Goal: Navigation & Orientation: Find specific page/section

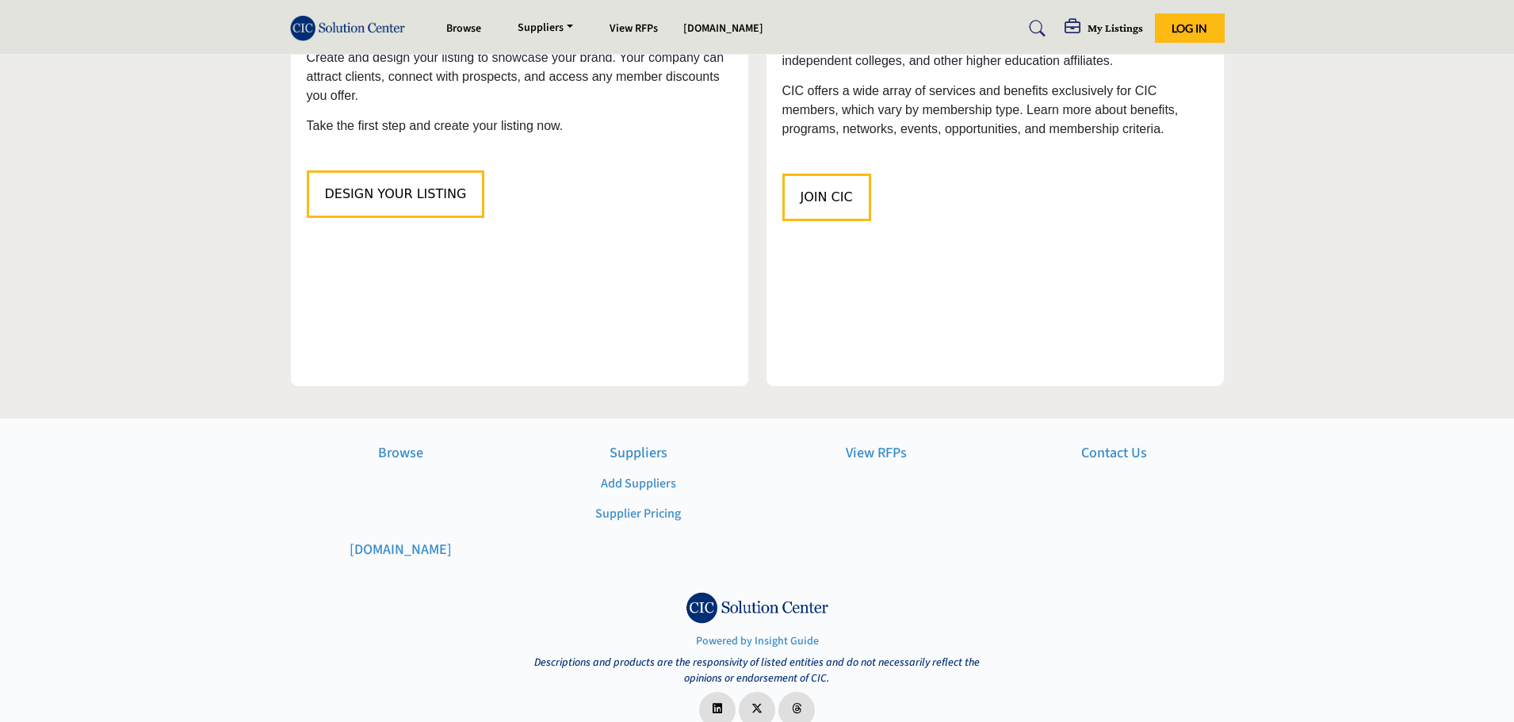
scroll to position [1823, 0]
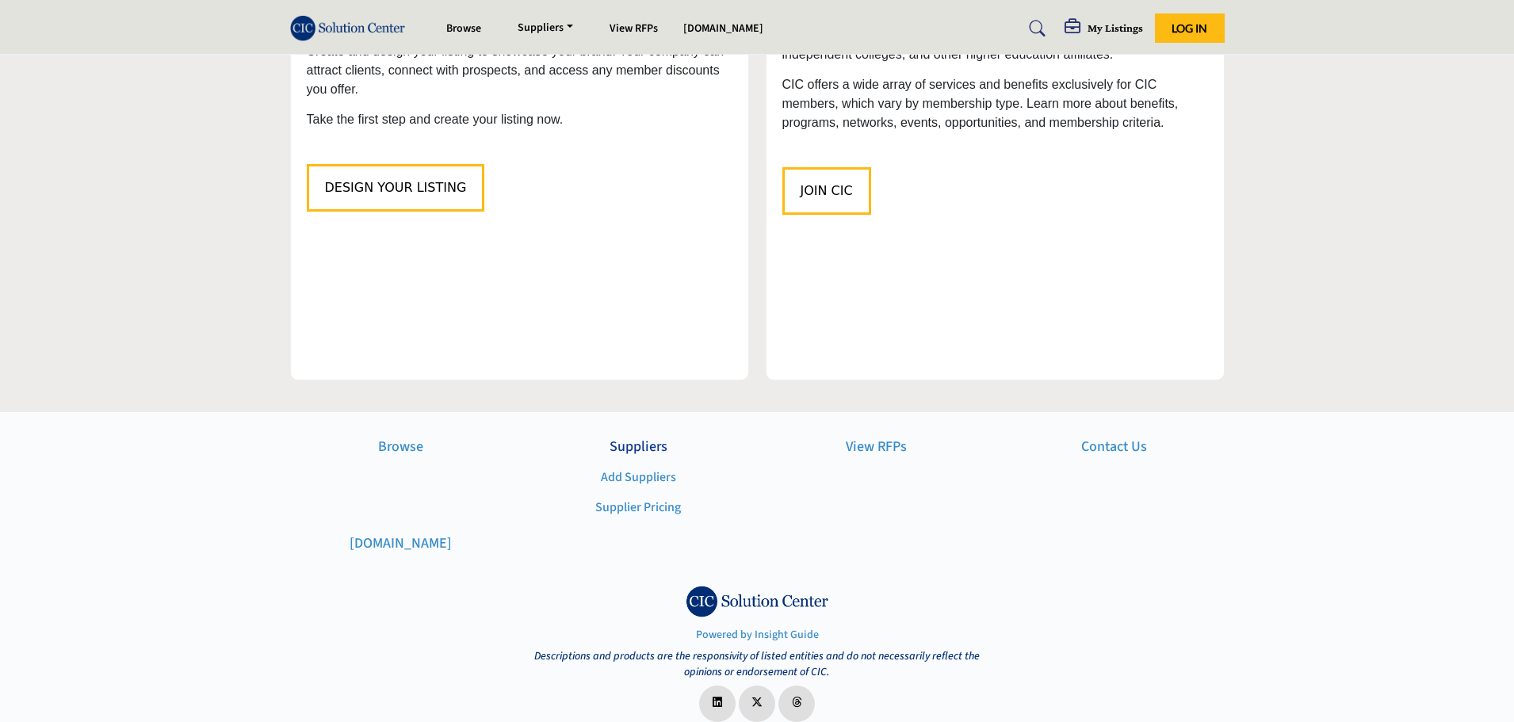
click at [643, 436] on p "Suppliers" at bounding box center [638, 446] width 221 height 21
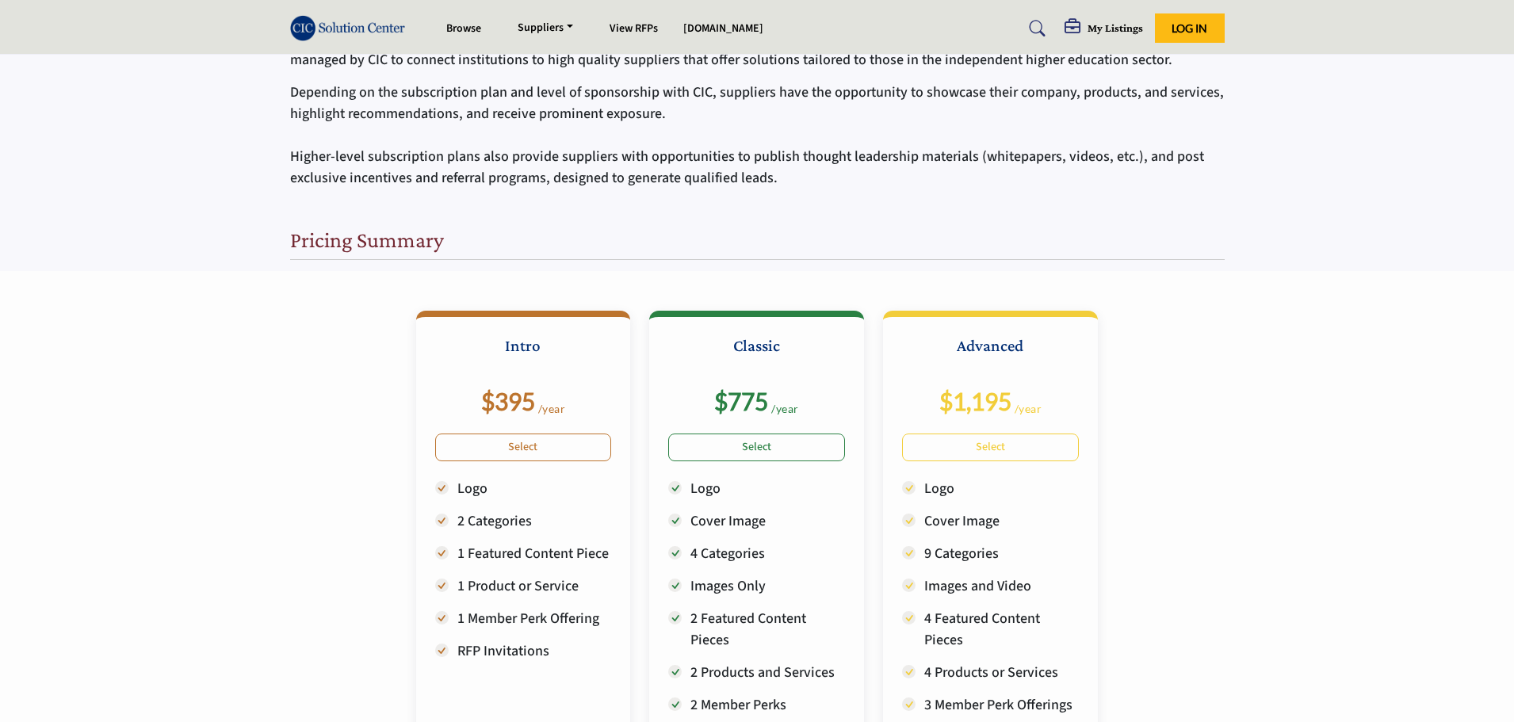
scroll to position [158, 0]
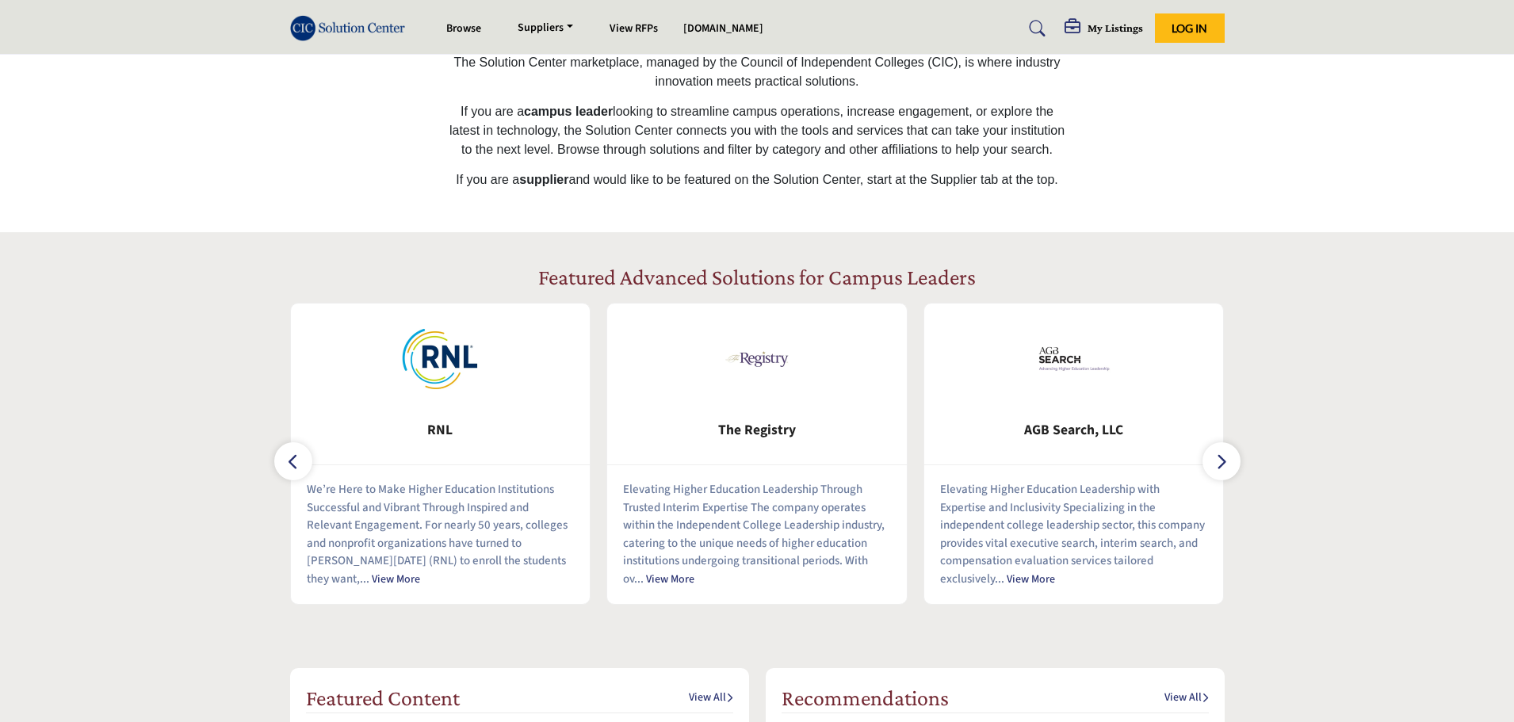
scroll to position [401, 0]
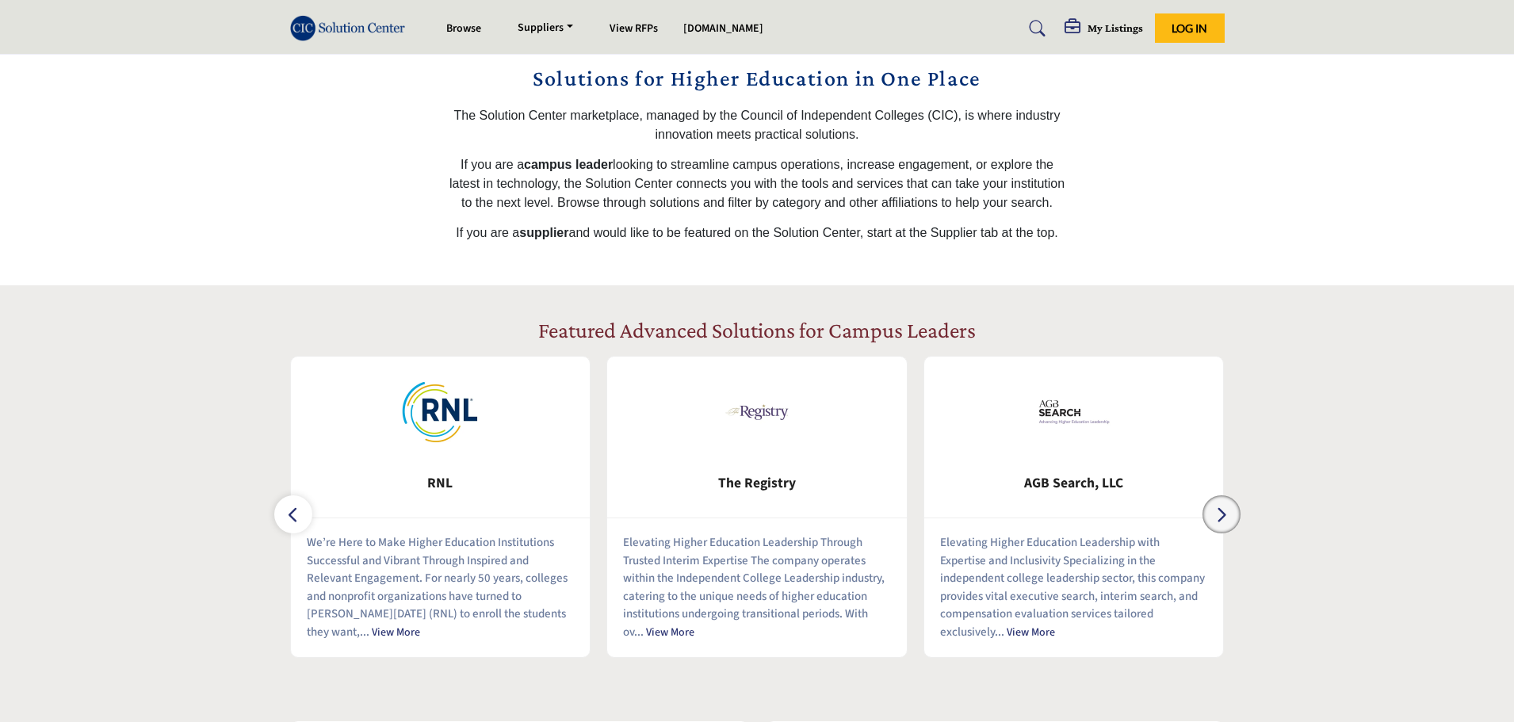
click at [1224, 506] on icon "button" at bounding box center [1221, 515] width 13 height 20
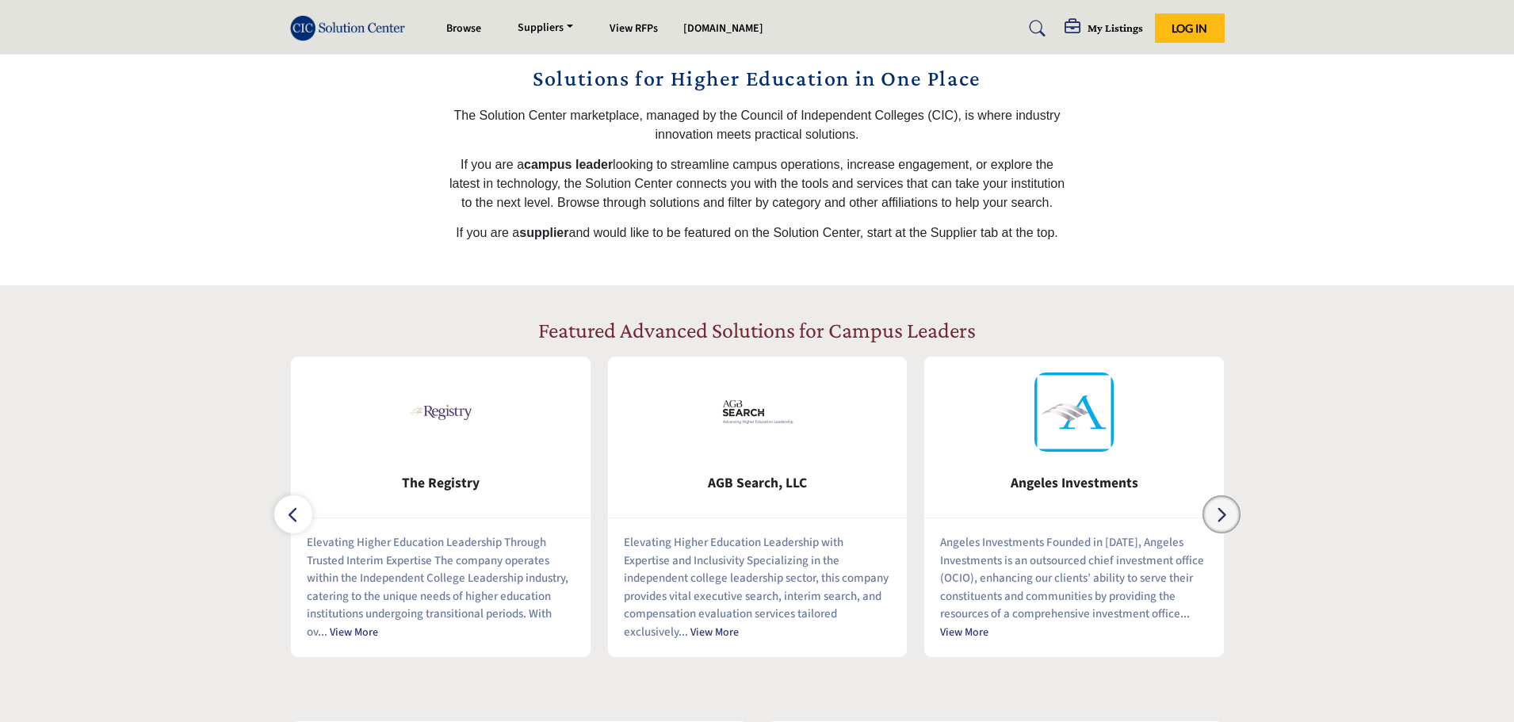
click at [1224, 506] on icon "button" at bounding box center [1221, 515] width 13 height 20
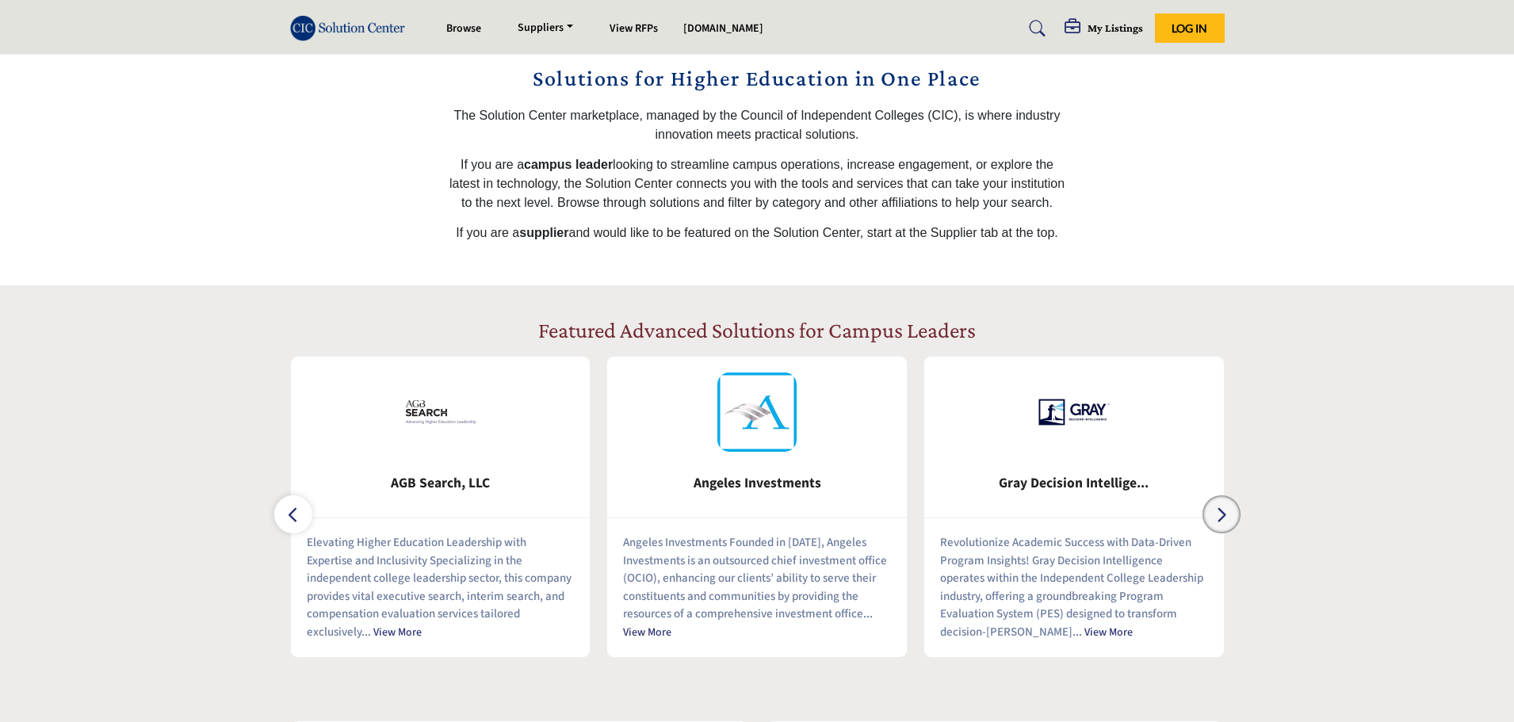
click at [1224, 506] on icon "button" at bounding box center [1221, 515] width 13 height 20
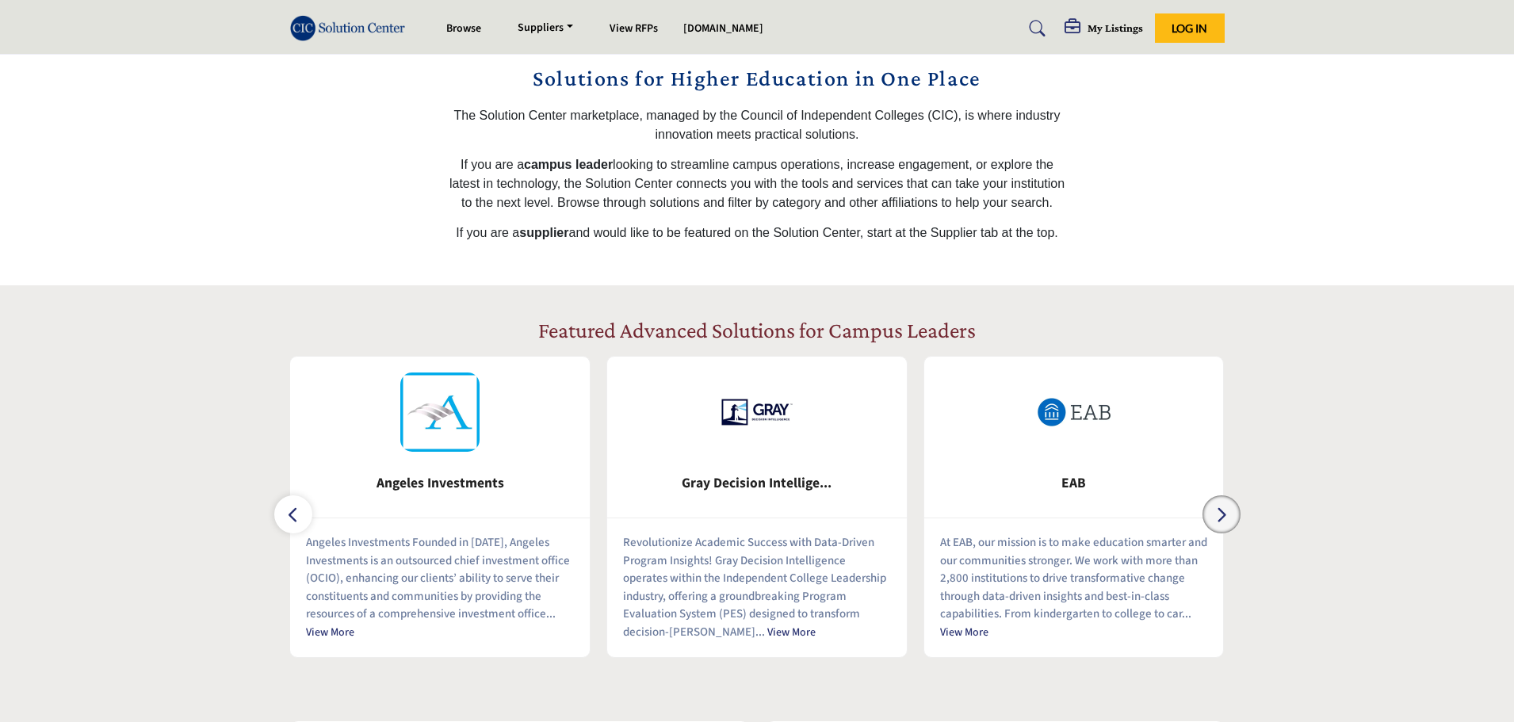
click at [1224, 506] on icon "button" at bounding box center [1221, 515] width 13 height 20
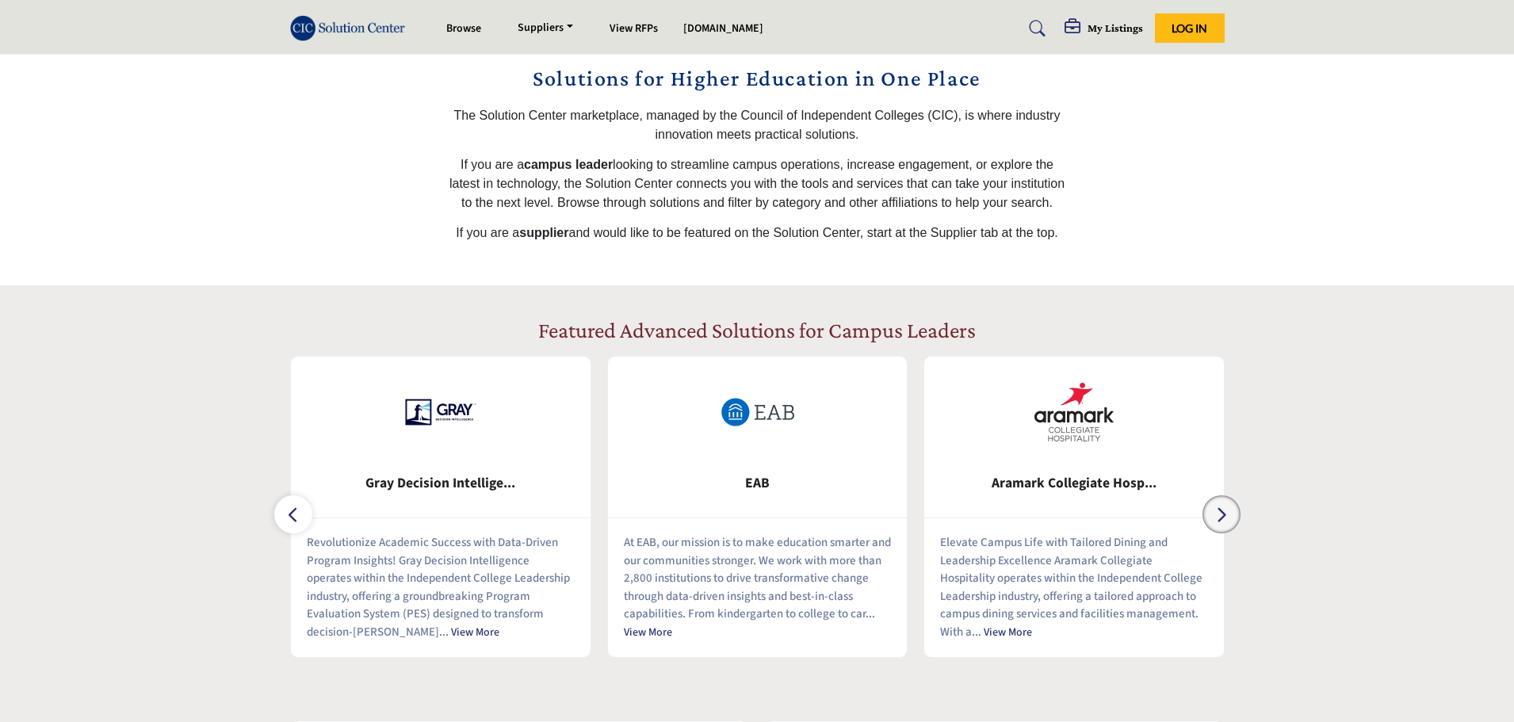
click at [1224, 506] on icon "button" at bounding box center [1221, 515] width 13 height 20
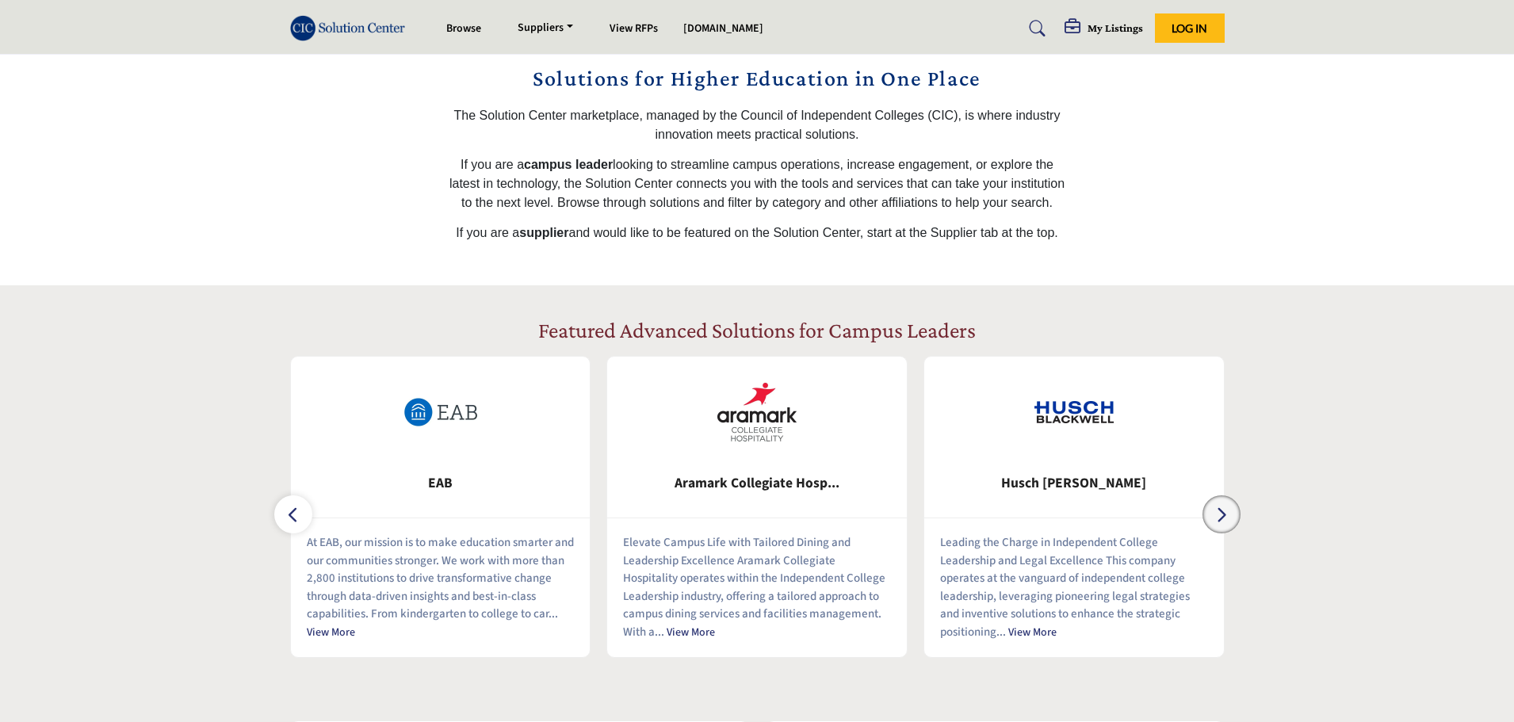
click at [1224, 506] on icon "button" at bounding box center [1221, 515] width 13 height 20
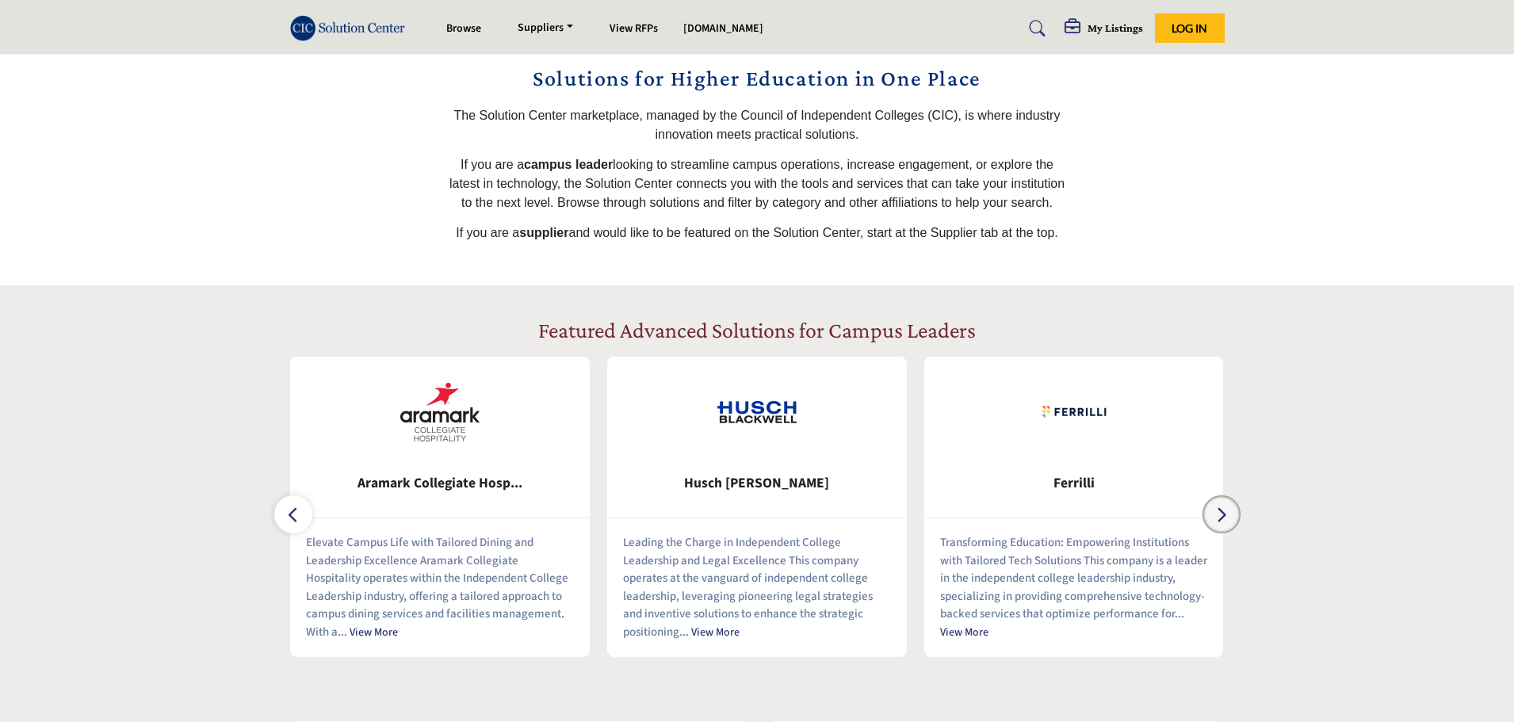
click at [1224, 506] on icon "button" at bounding box center [1221, 515] width 13 height 20
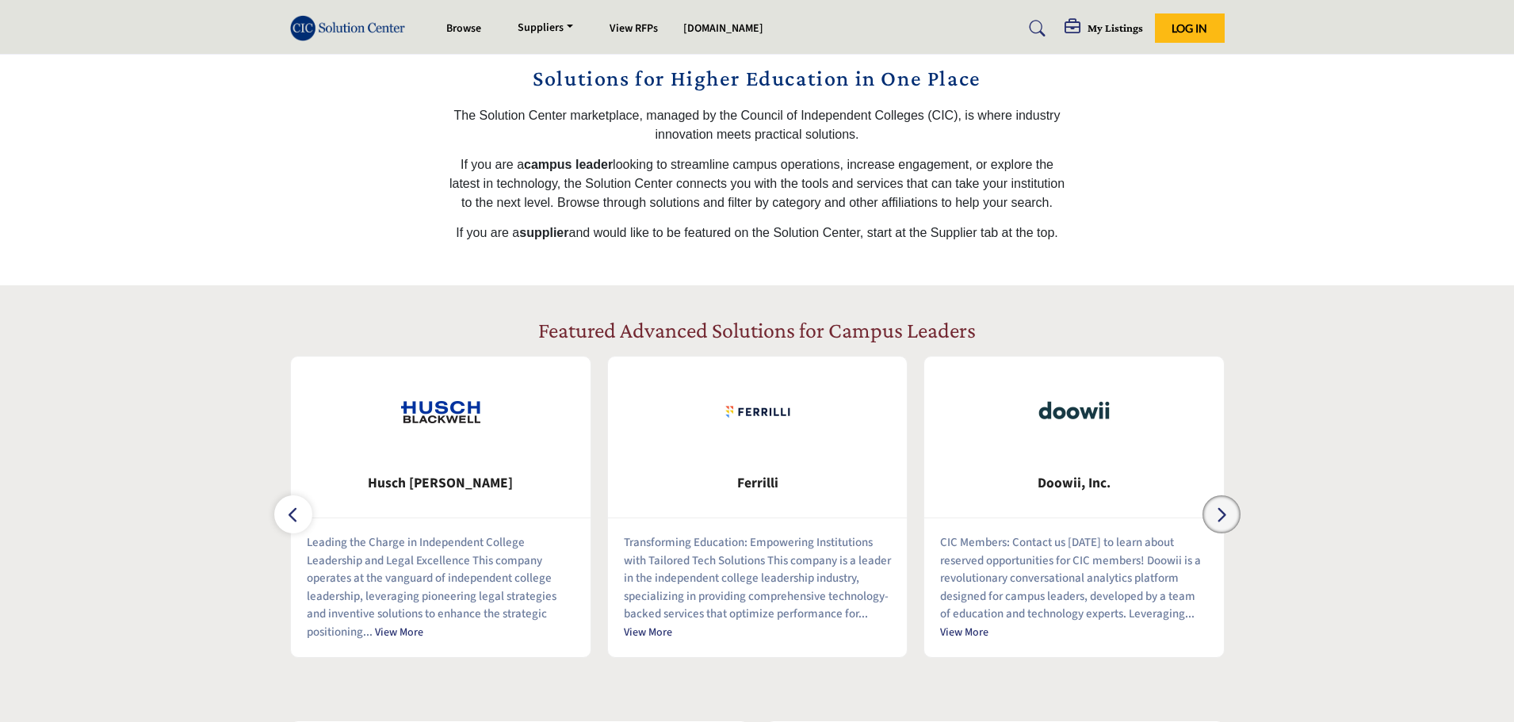
click at [1224, 506] on icon "button" at bounding box center [1221, 515] width 13 height 20
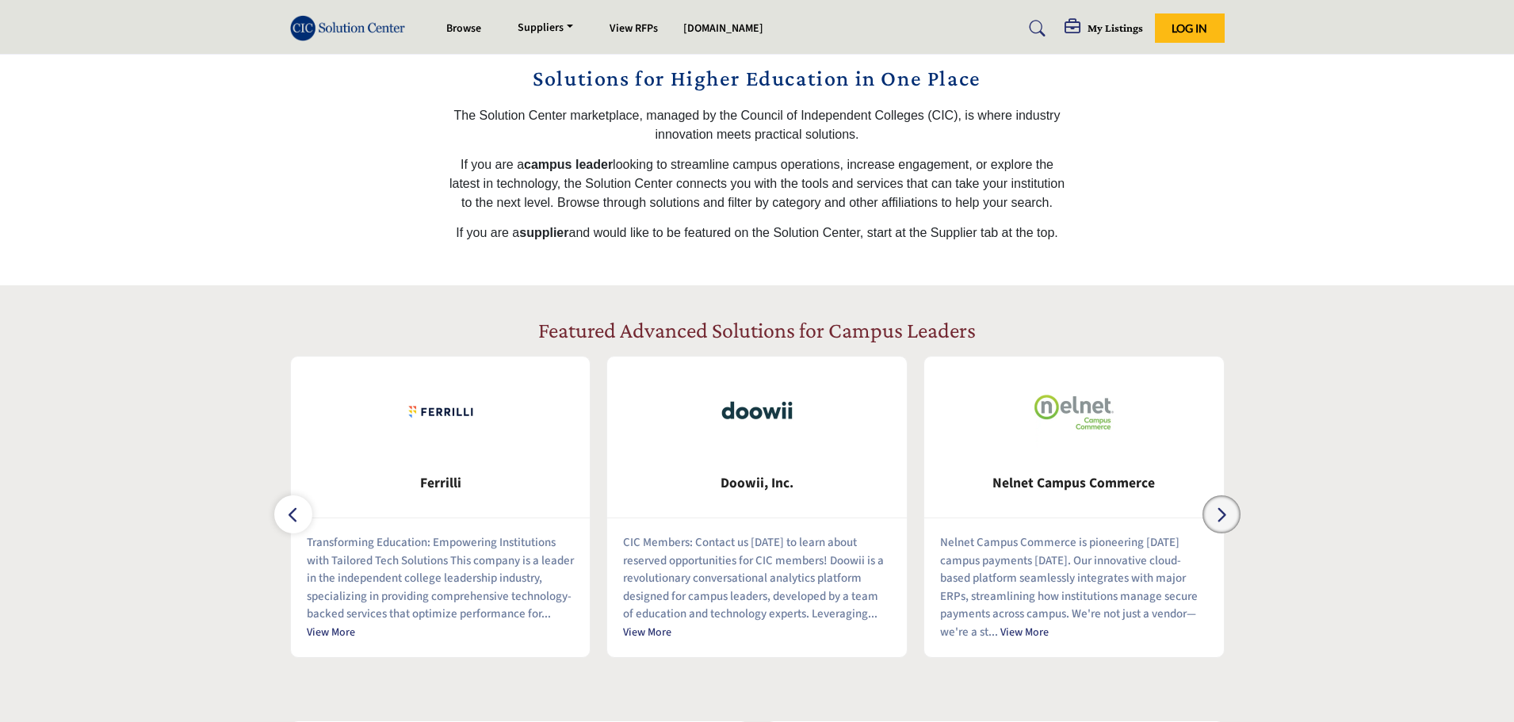
click at [1224, 506] on icon "button" at bounding box center [1221, 515] width 13 height 20
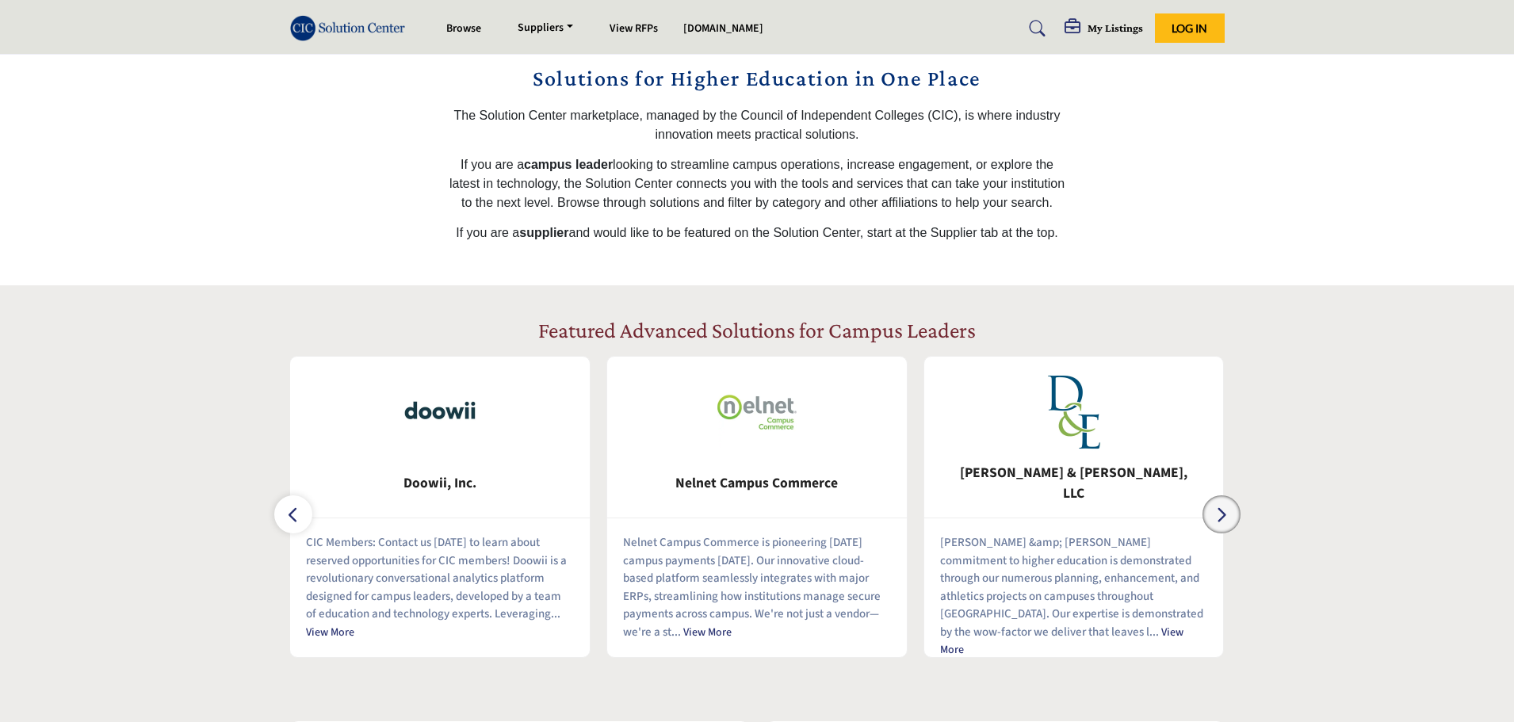
click at [1224, 506] on icon "button" at bounding box center [1221, 515] width 13 height 20
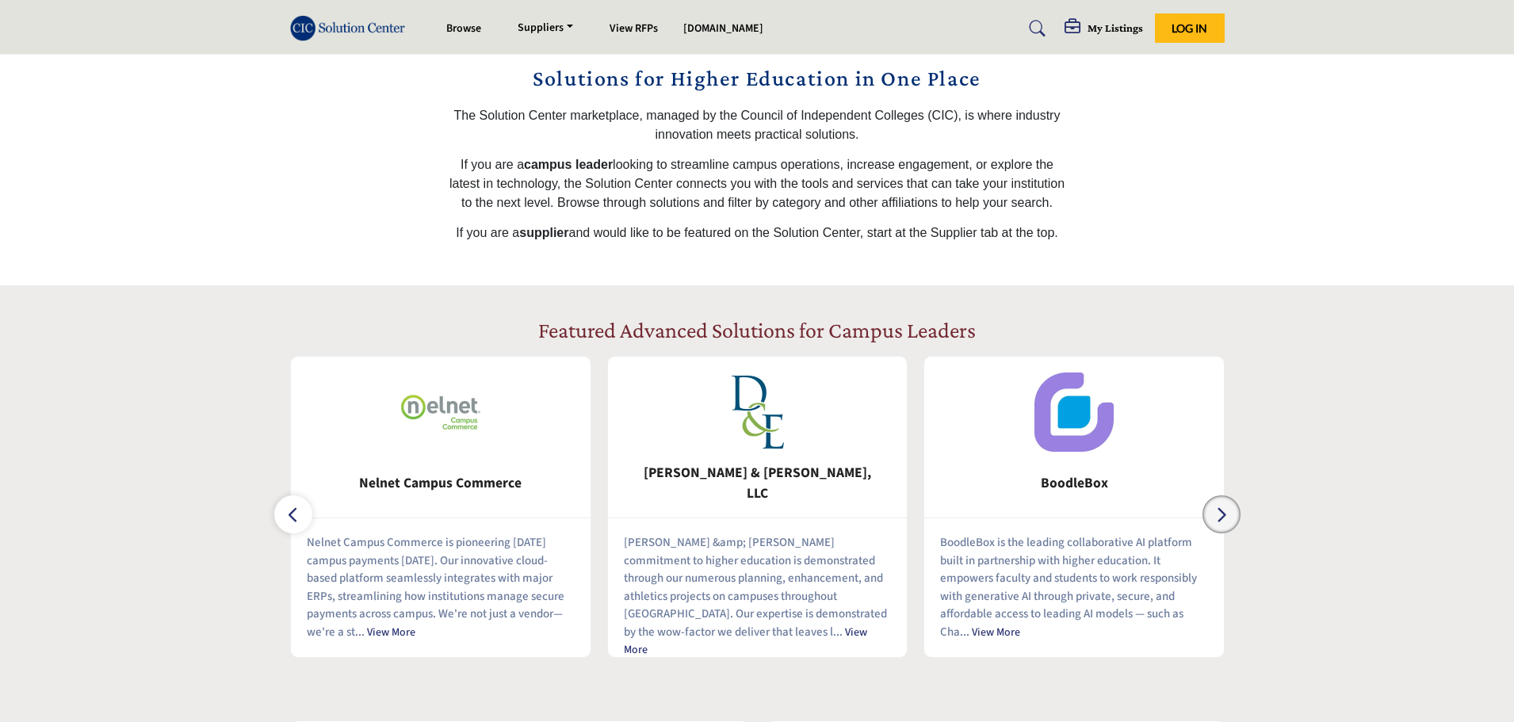
click at [1224, 506] on icon "button" at bounding box center [1221, 515] width 13 height 20
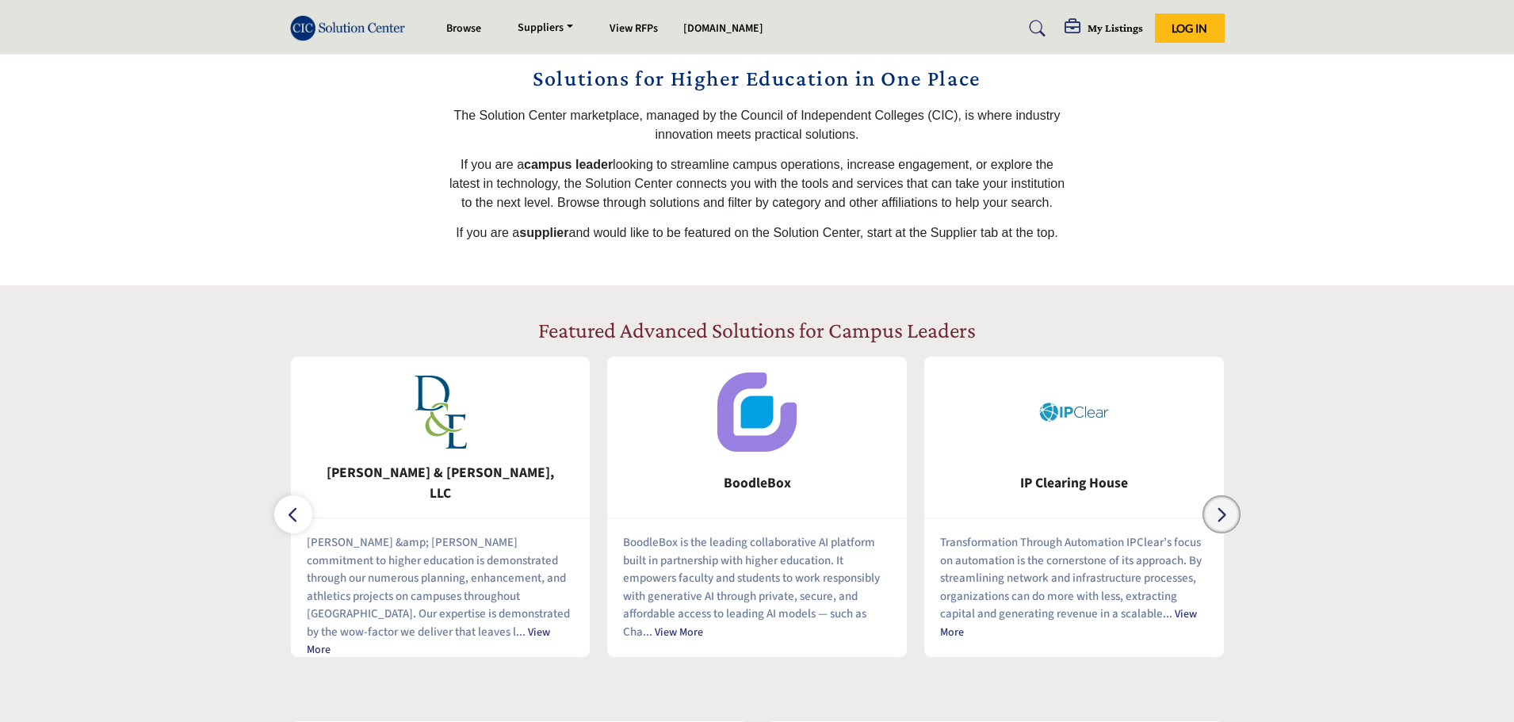
click at [1224, 506] on icon "button" at bounding box center [1221, 515] width 13 height 20
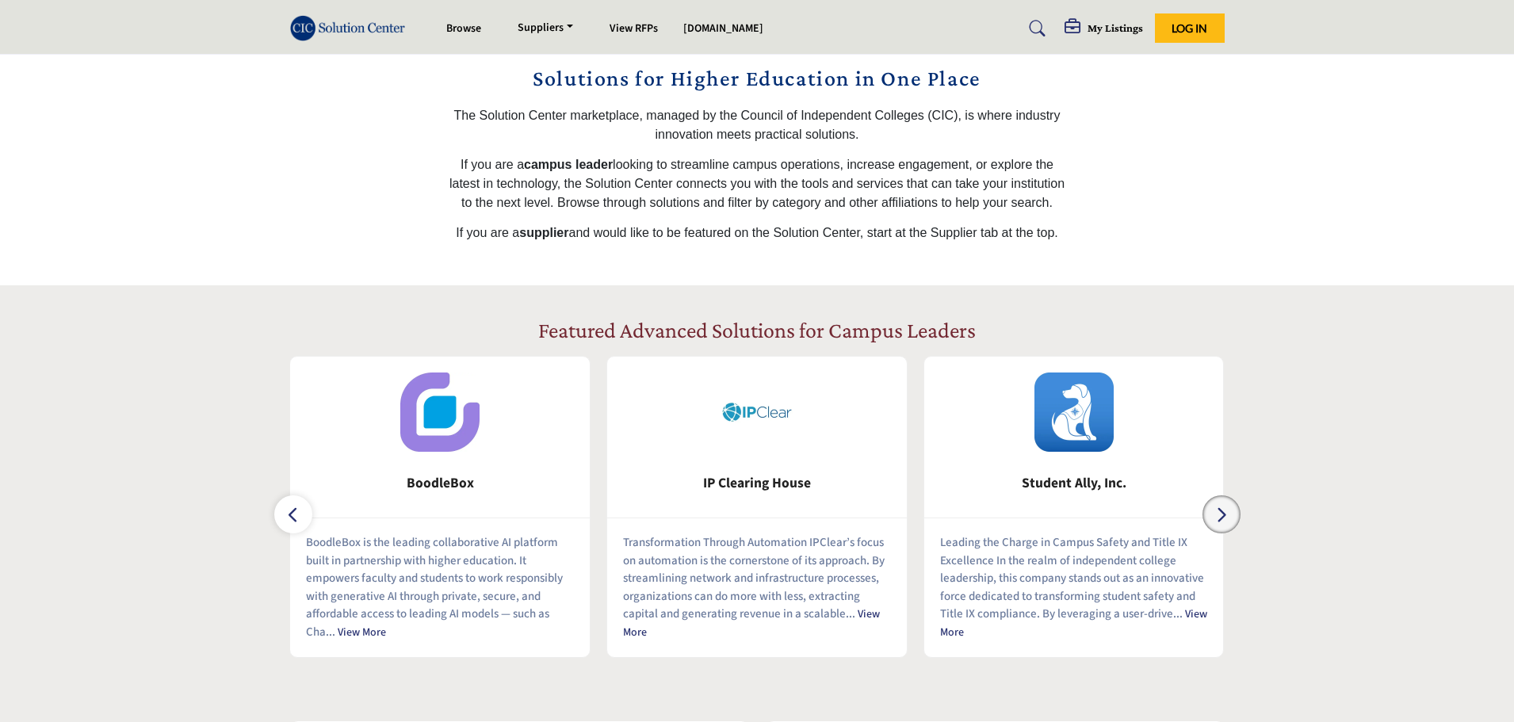
click at [1224, 506] on icon "button" at bounding box center [1221, 515] width 13 height 20
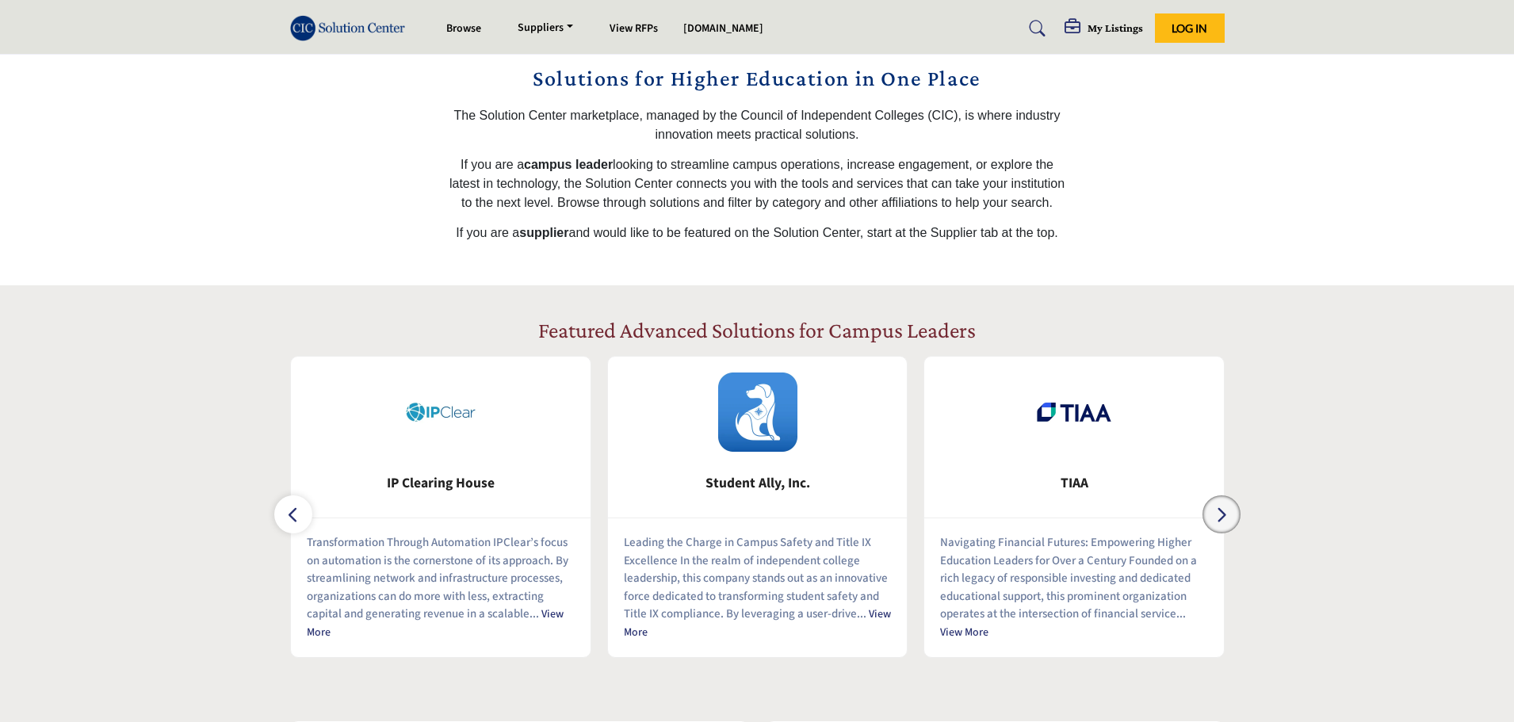
click at [1224, 506] on icon "button" at bounding box center [1221, 515] width 13 height 20
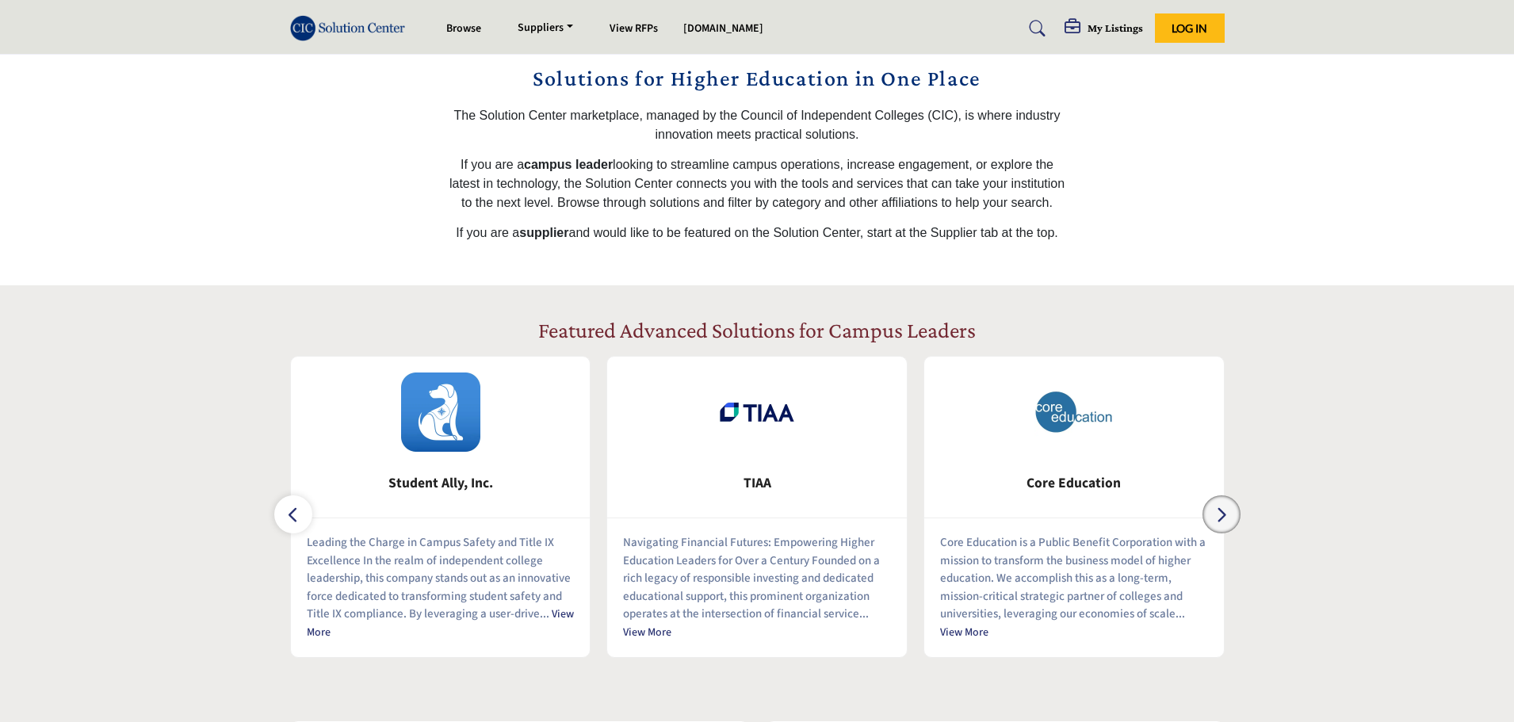
click at [1224, 506] on icon "button" at bounding box center [1221, 515] width 13 height 20
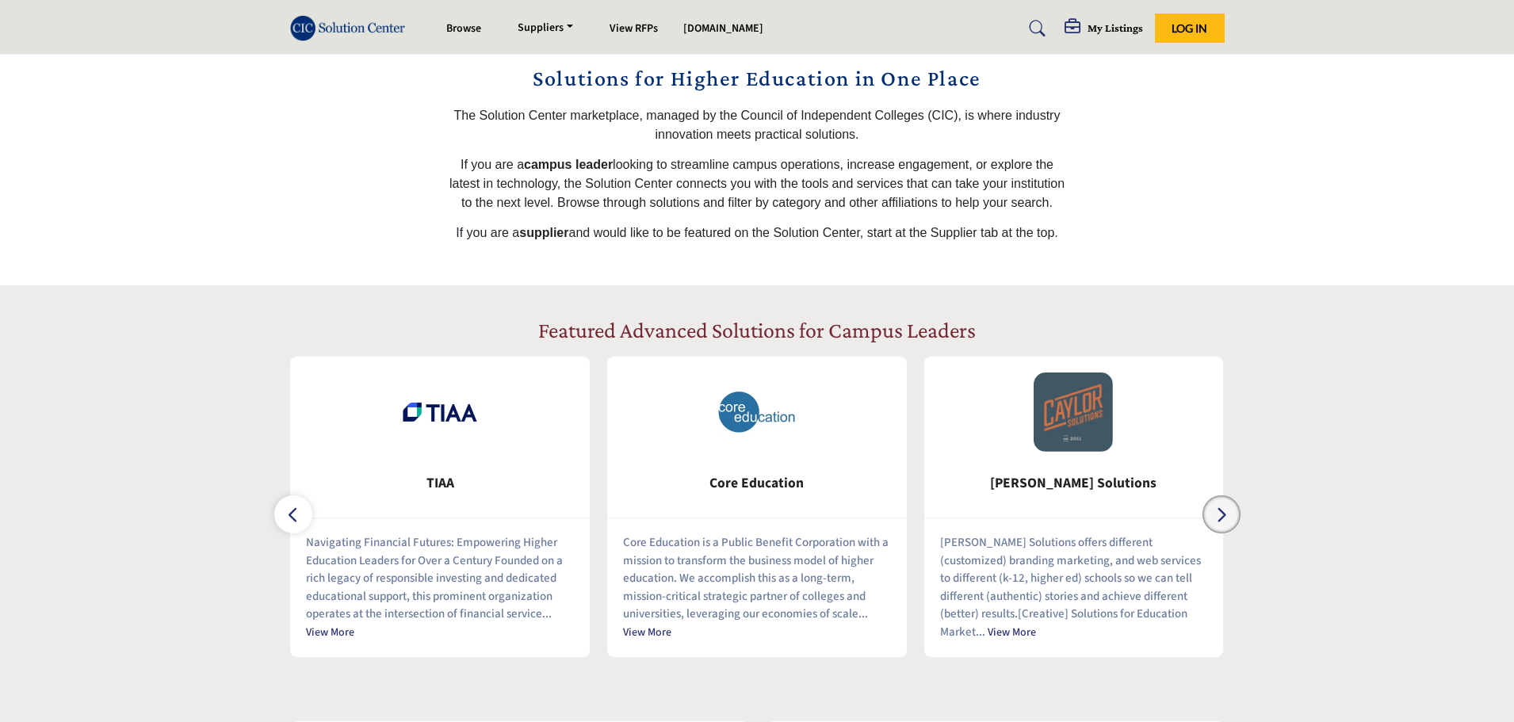
click at [1224, 506] on icon "button" at bounding box center [1221, 515] width 13 height 20
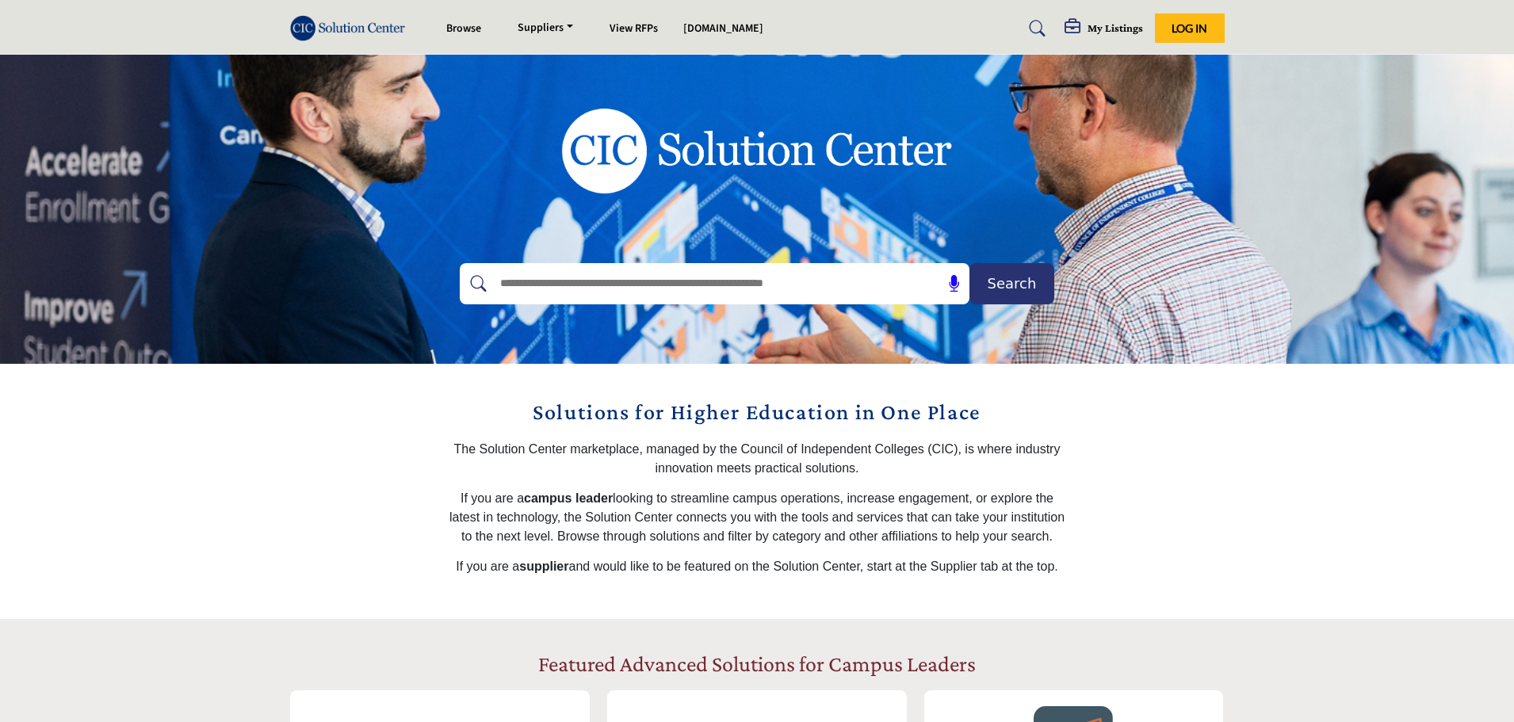
scroll to position [0, 0]
